Goal: Find specific page/section: Find specific page/section

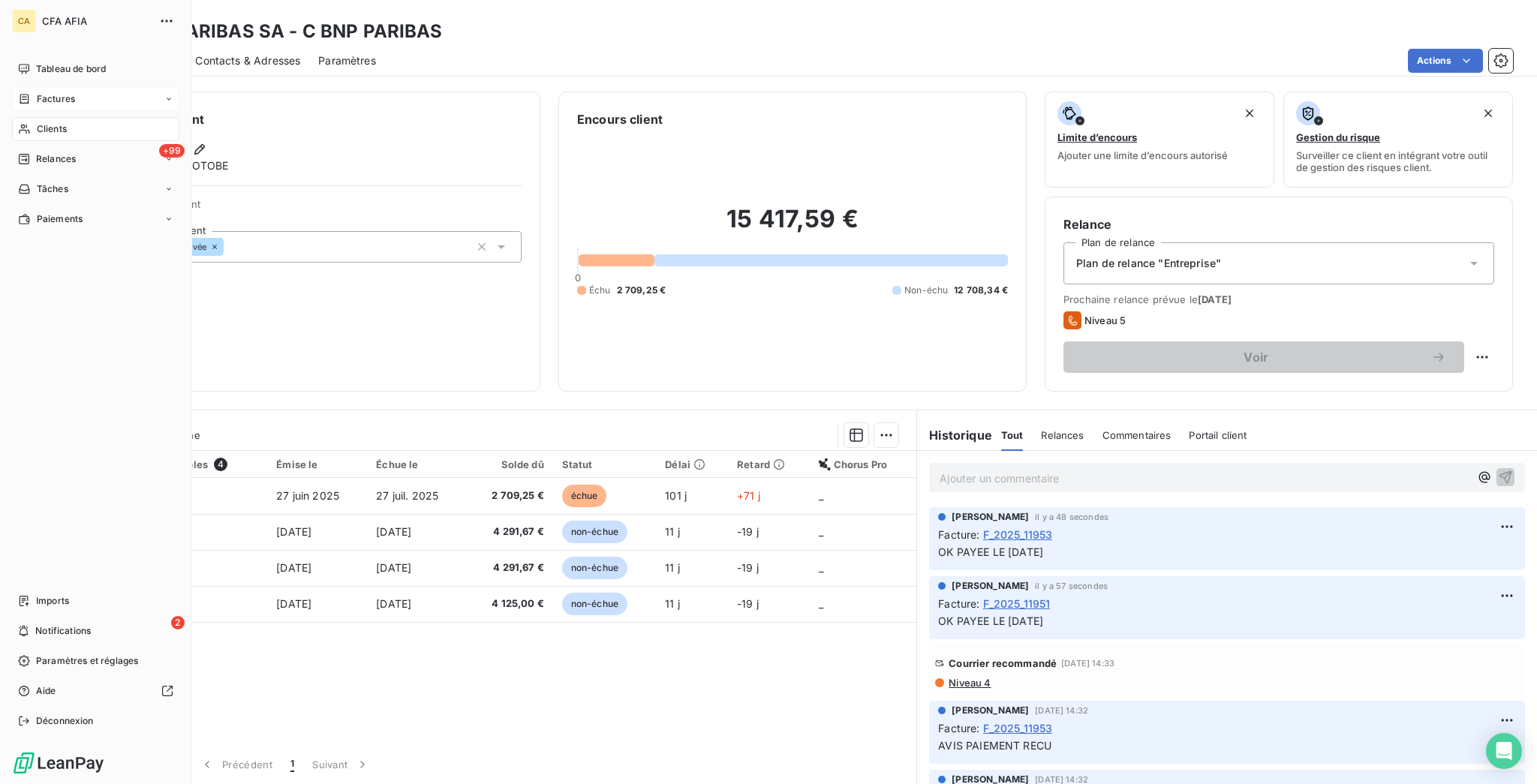
click at [67, 89] on div "Factures" at bounding box center [95, 99] width 167 height 24
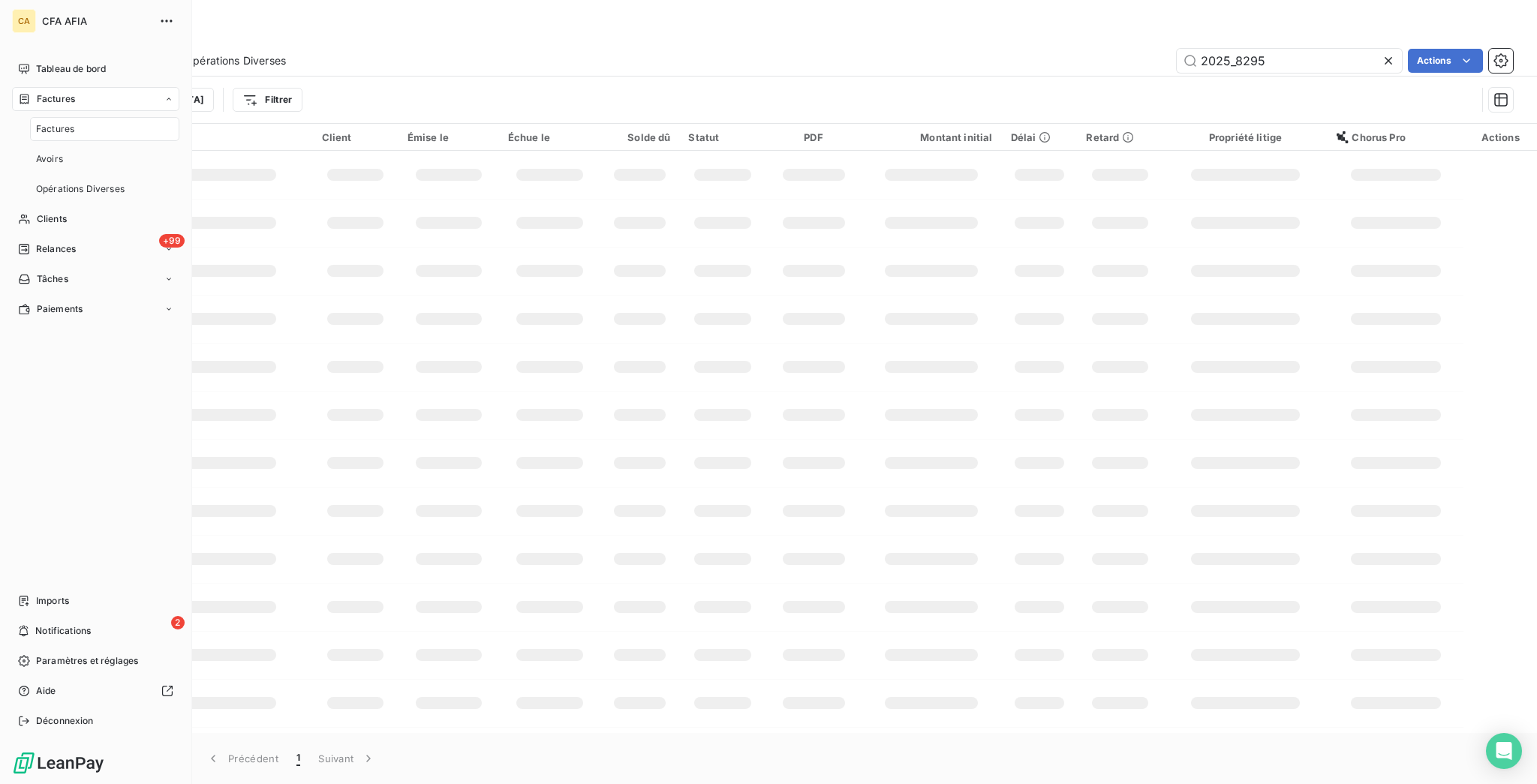
click at [66, 117] on div "Factures" at bounding box center [104, 128] width 149 height 24
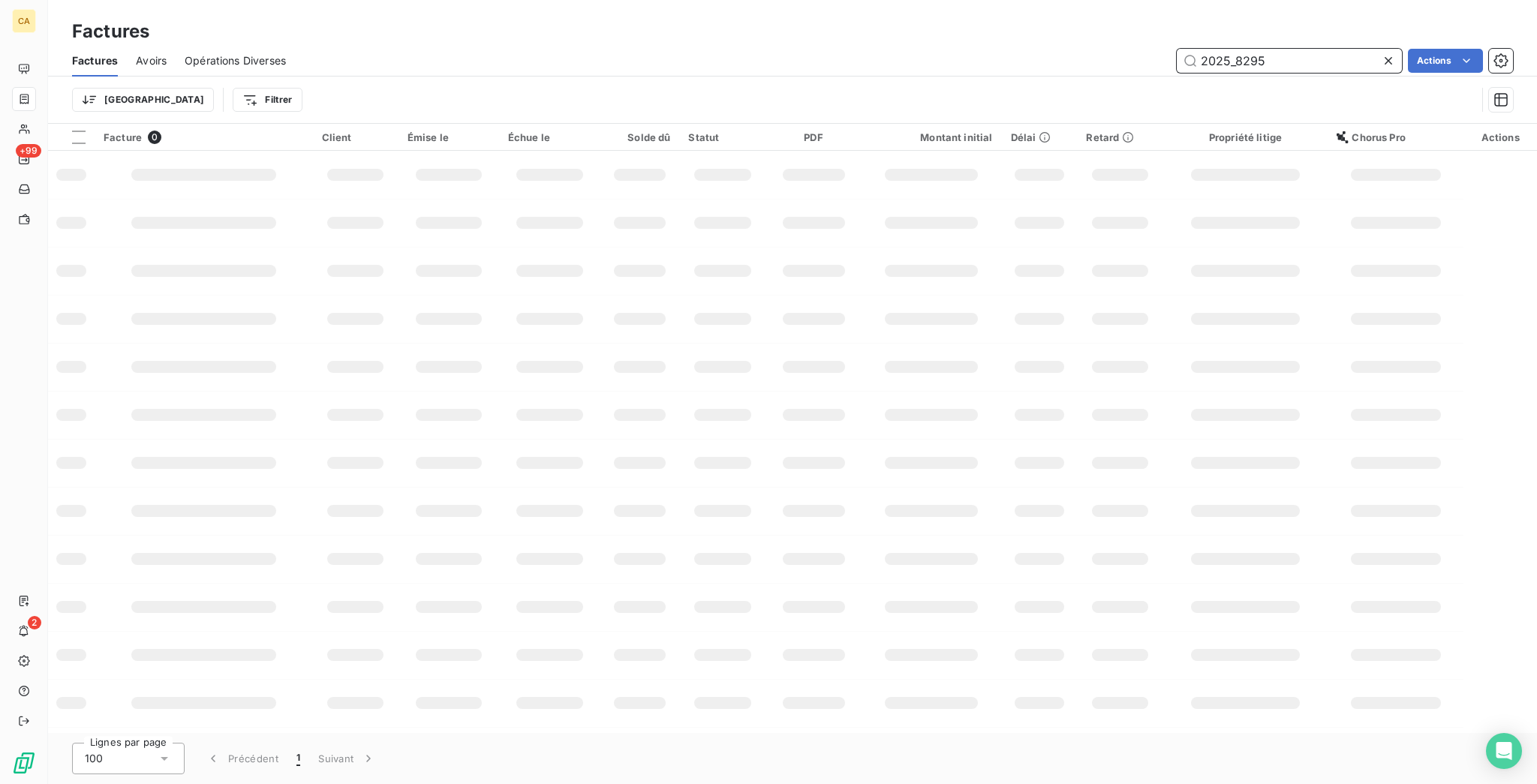
drag, startPoint x: 1241, startPoint y: 48, endPoint x: 1372, endPoint y: 67, distance: 132.4
click at [1372, 67] on div "Factures Avoirs Opérations Diverses 2025_8295 Actions Trier Filtrer" at bounding box center [793, 84] width 1489 height 78
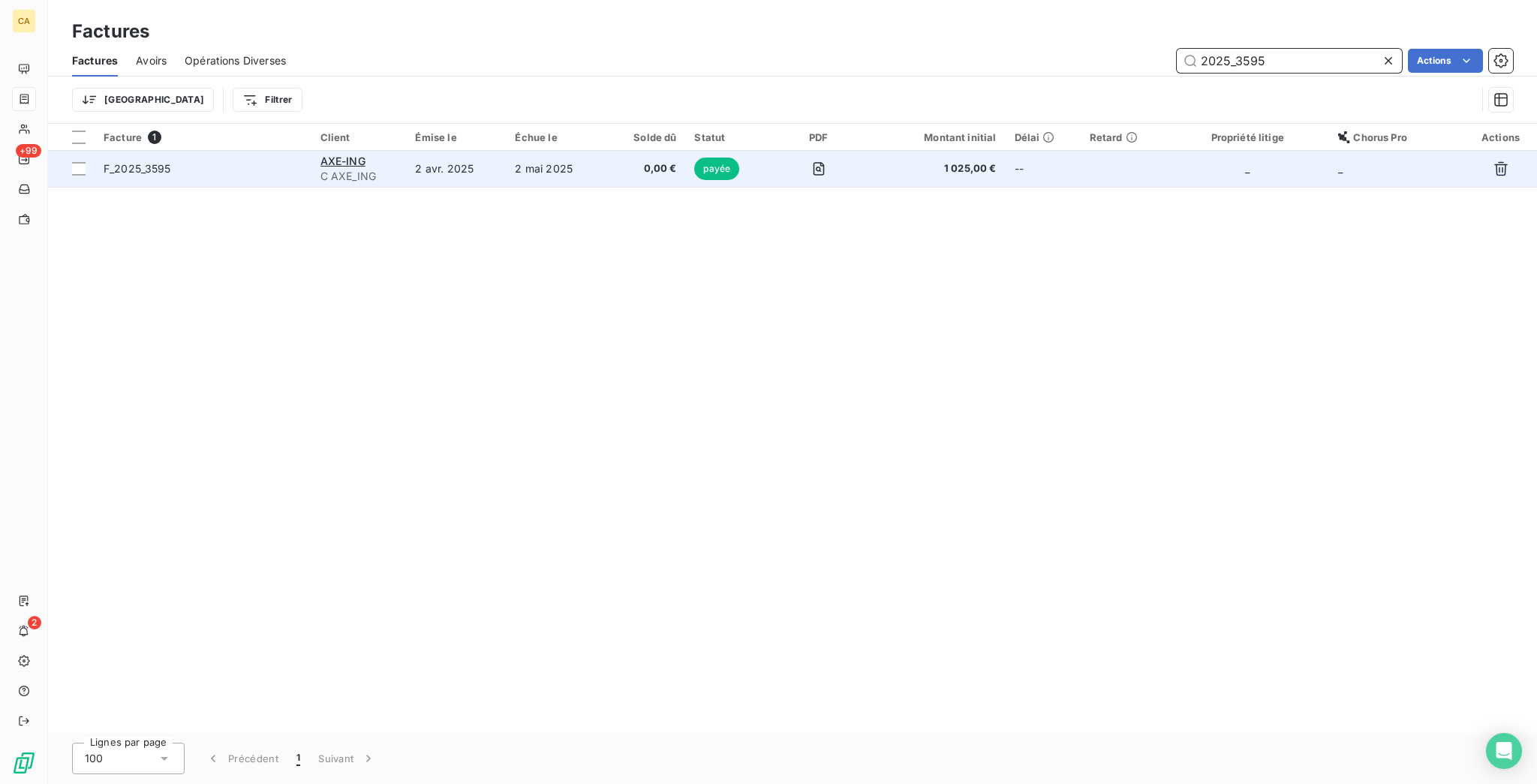
type input "2025_3595"
click at [407, 153] on td "AXE-ING C AXE_ING" at bounding box center [359, 168] width 95 height 36
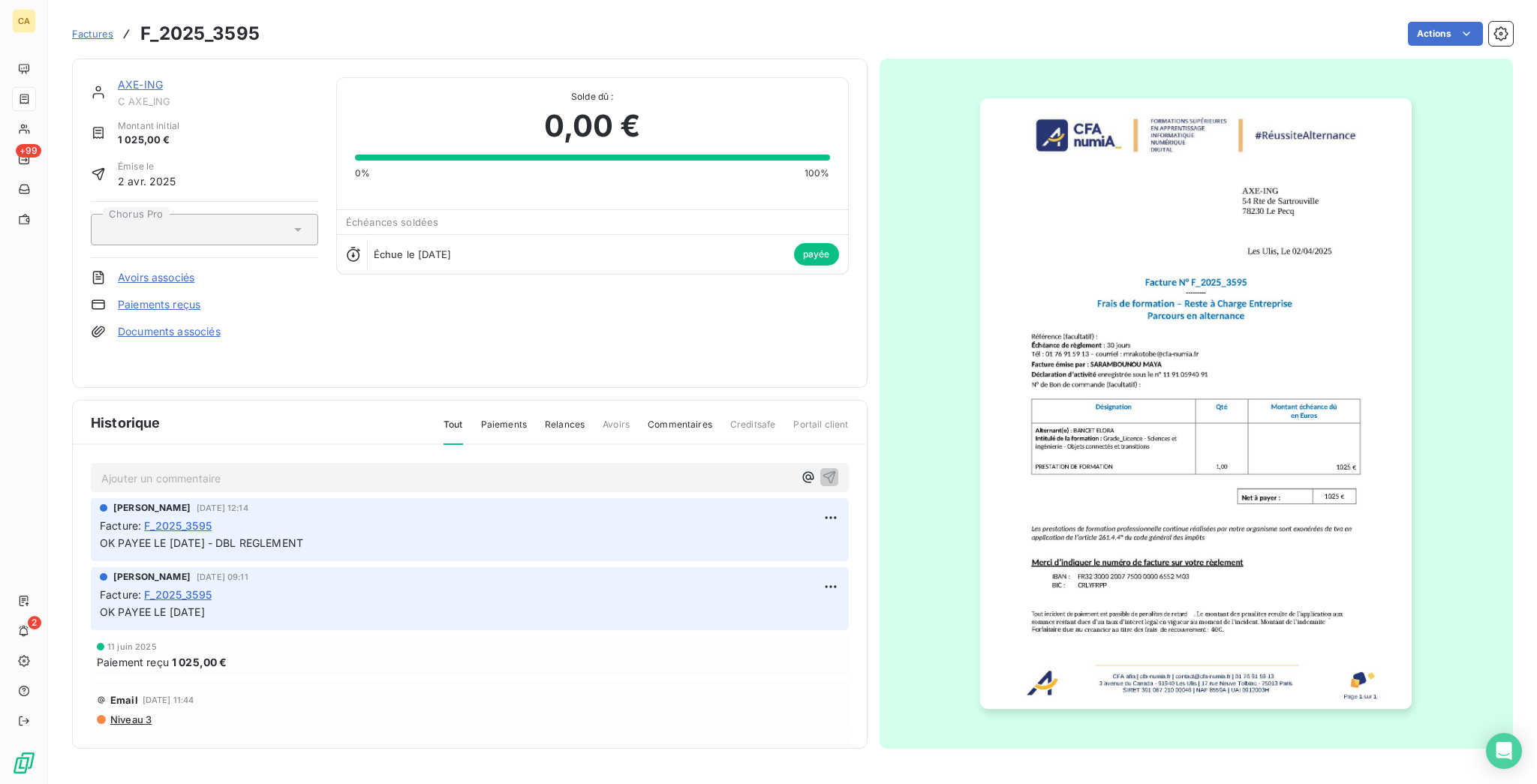
click at [127, 78] on link "AXE-ING" at bounding box center [140, 84] width 45 height 12
